Goal: Task Accomplishment & Management: Use online tool/utility

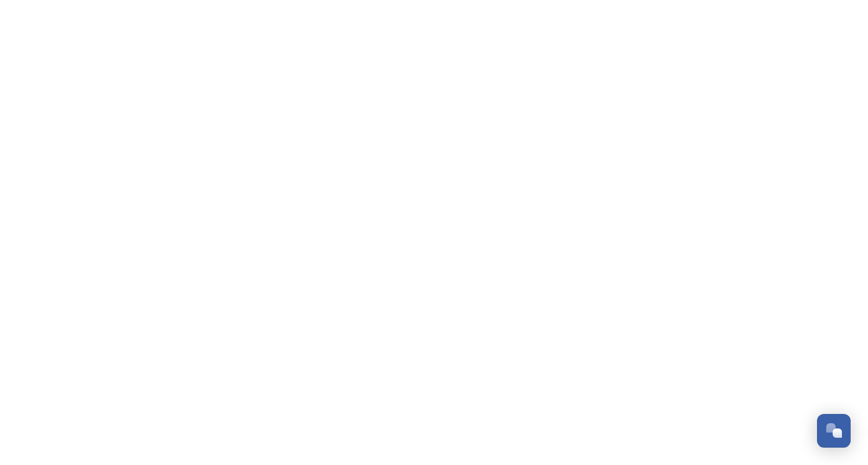
scroll to position [3045, 0]
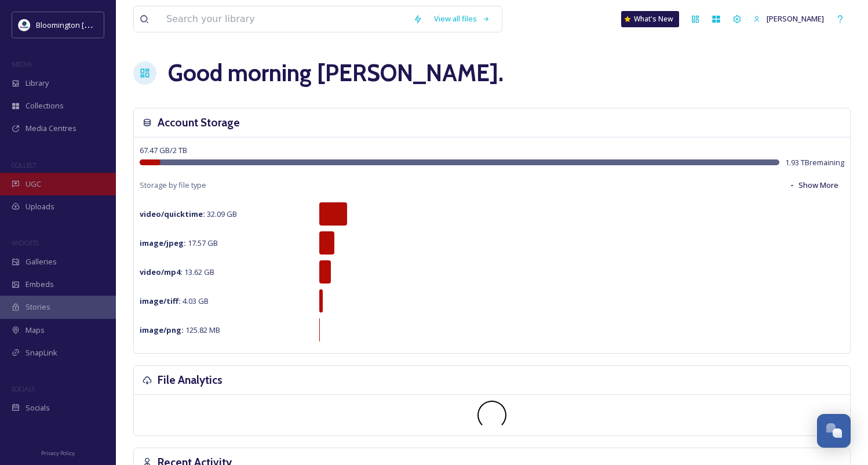
click at [68, 187] on div "UGC" at bounding box center [58, 184] width 116 height 23
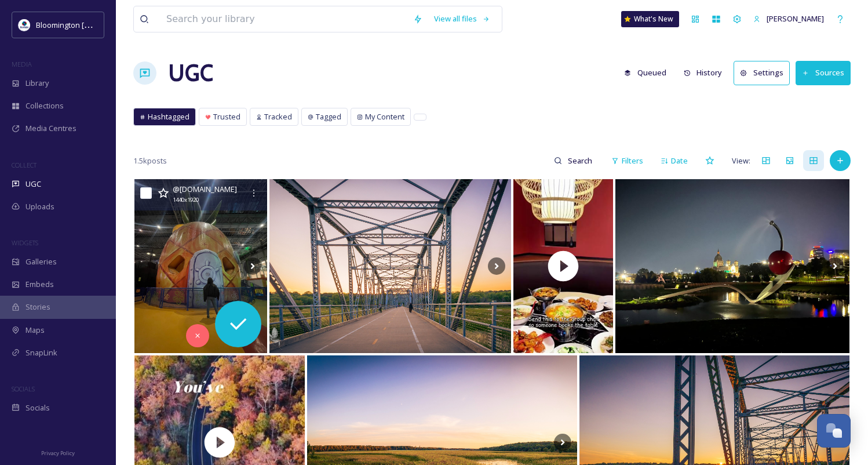
scroll to position [1, 0]
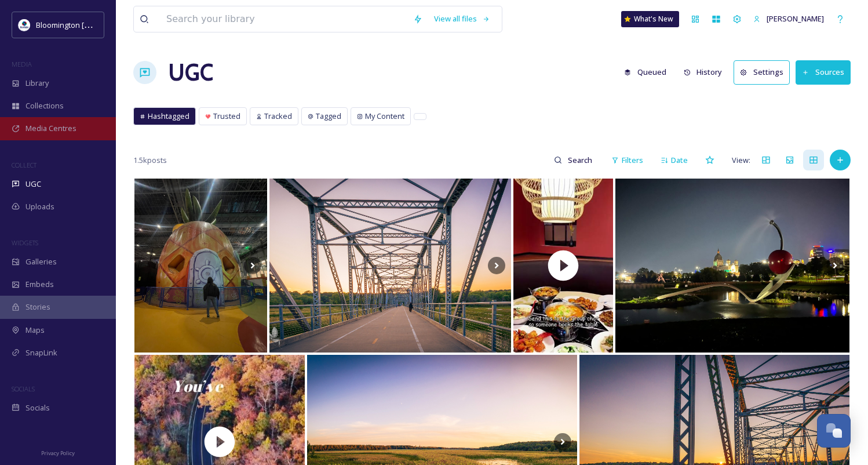
click at [77, 128] on div "Media Centres" at bounding box center [58, 128] width 116 height 23
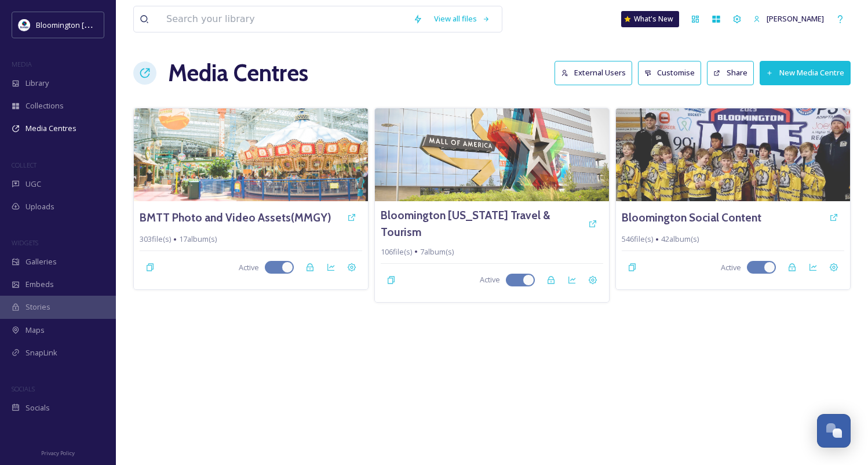
click at [584, 70] on button "External Users" at bounding box center [594, 73] width 78 height 24
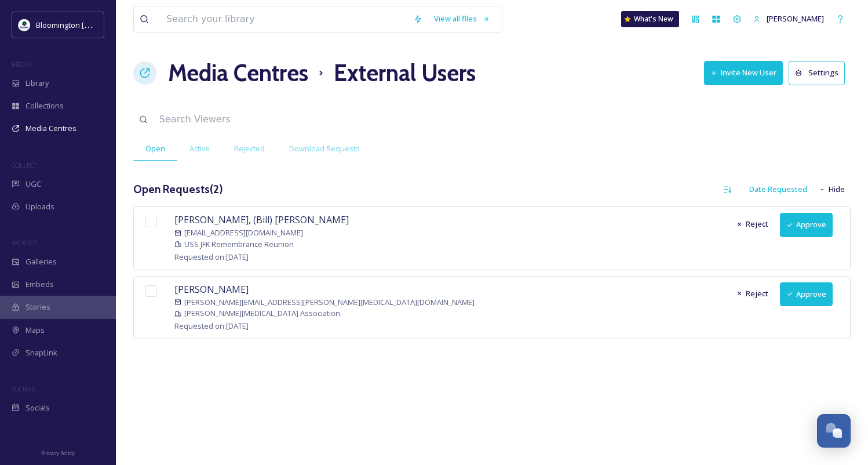
click at [792, 294] on icon at bounding box center [789, 293] width 7 height 7
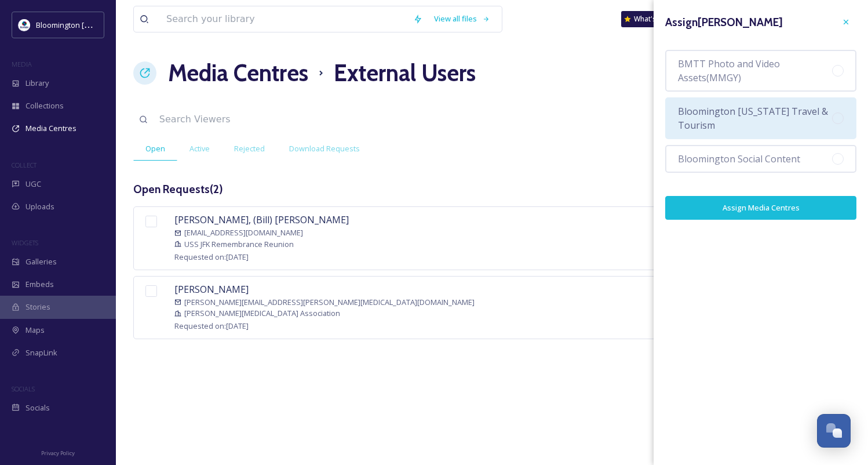
click at [800, 130] on span "Bloomington [US_STATE] Travel & Tourism" at bounding box center [755, 118] width 154 height 28
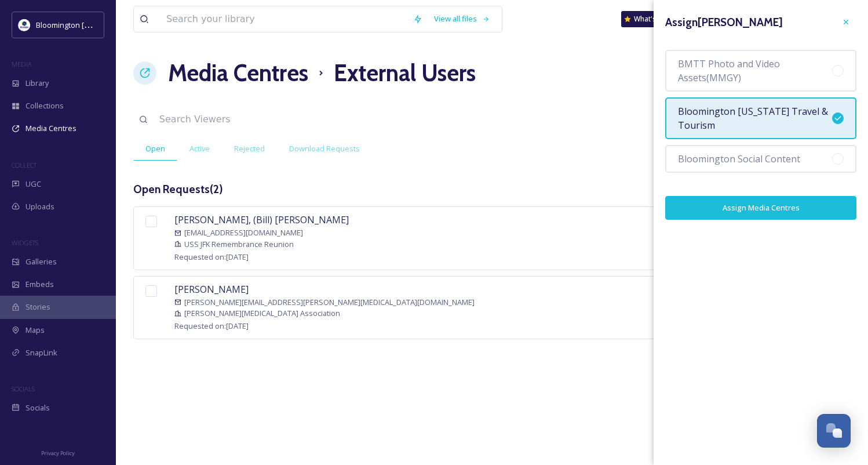
click at [766, 208] on button "Assign Media Centres" at bounding box center [760, 208] width 191 height 24
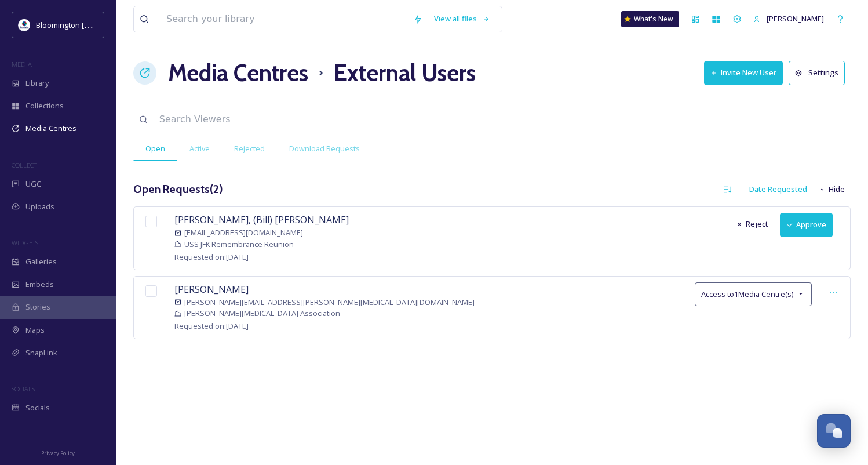
click at [803, 223] on button "Approve" at bounding box center [806, 225] width 53 height 24
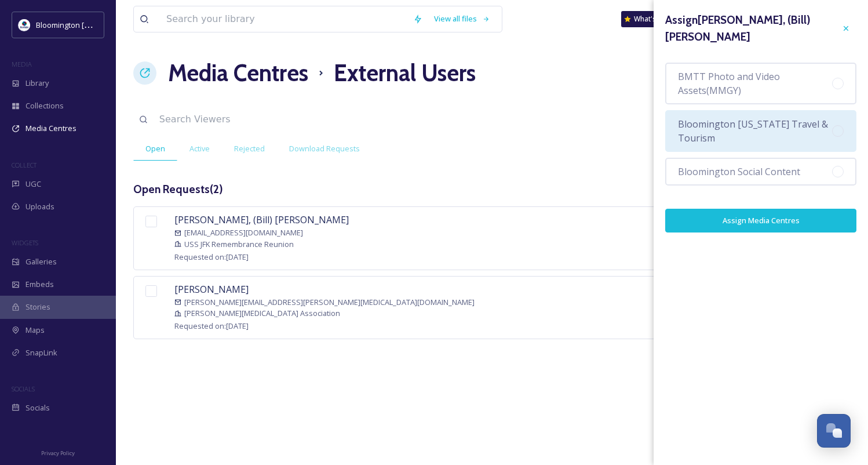
click at [708, 119] on span "Bloomington [US_STATE] Travel & Tourism" at bounding box center [755, 131] width 154 height 28
click at [779, 209] on button "Assign Media Centres" at bounding box center [760, 221] width 191 height 24
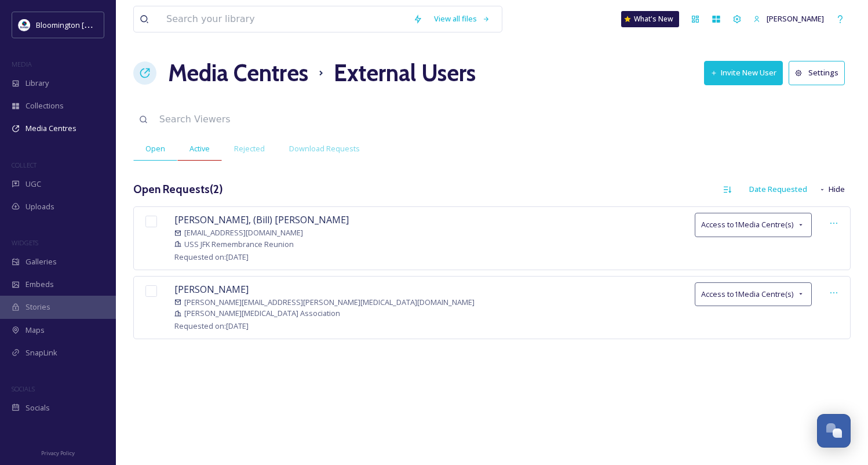
click at [193, 150] on span "Active" at bounding box center [200, 148] width 20 height 11
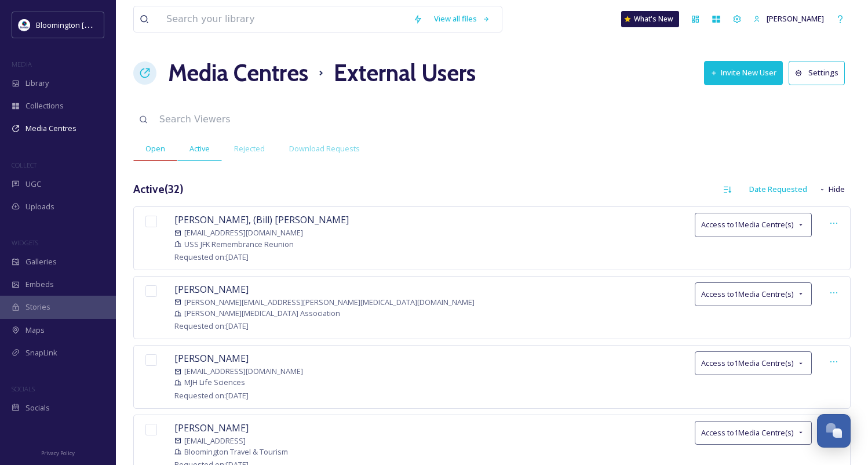
click at [154, 150] on span "Open" at bounding box center [155, 148] width 20 height 11
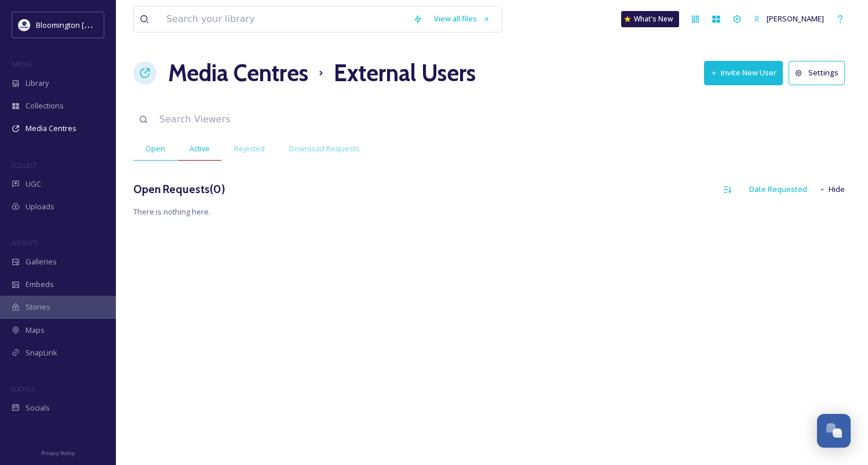
click at [183, 155] on div "Active" at bounding box center [199, 149] width 45 height 24
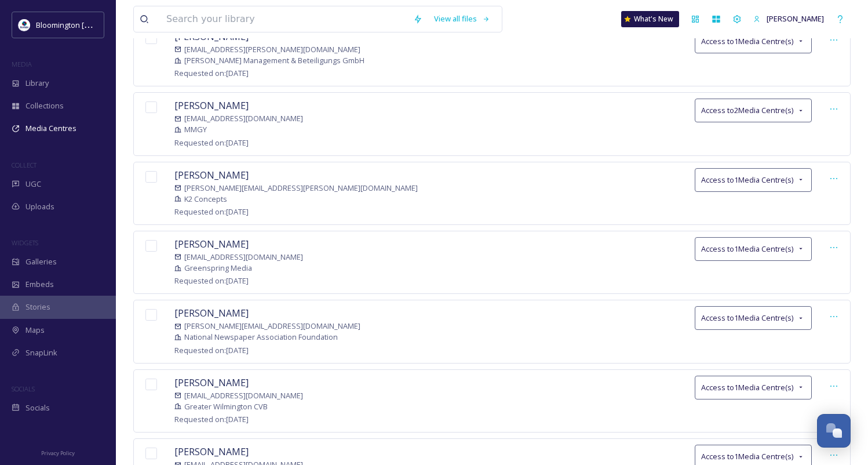
scroll to position [814, 0]
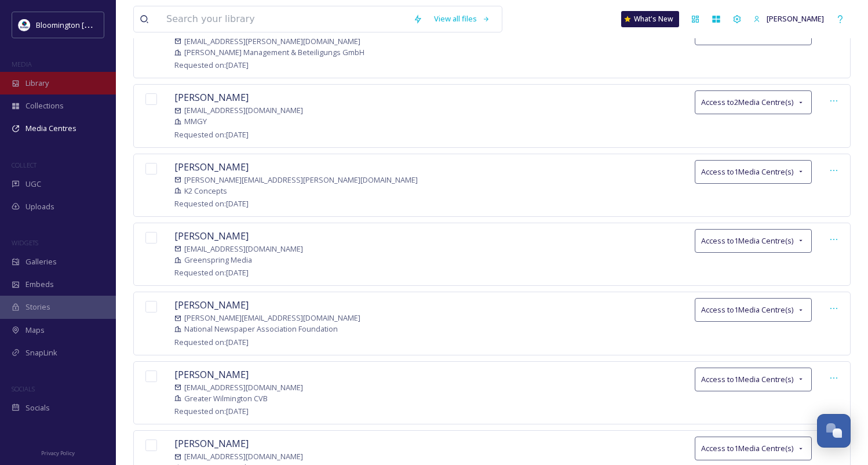
click at [60, 83] on div "Library" at bounding box center [58, 83] width 116 height 23
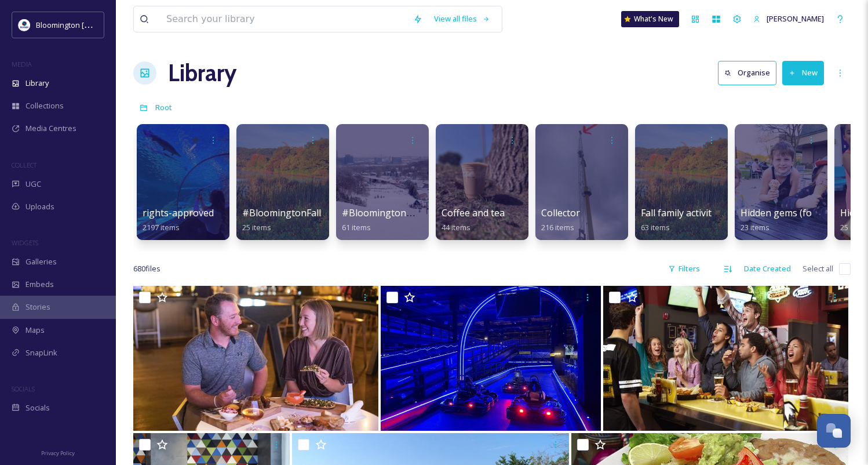
scroll to position [3045, 0]
